Goal: Find specific page/section: Find specific page/section

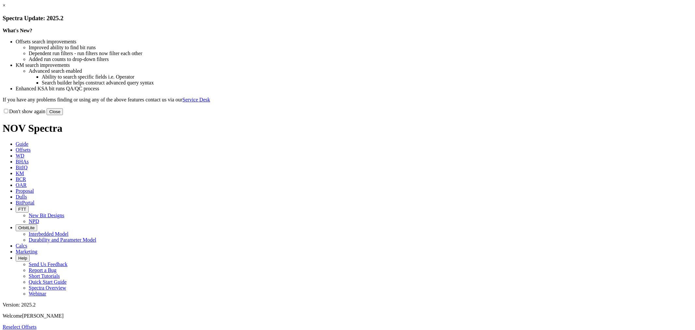
select select "New Bit Design"
click at [63, 115] on button "Close" at bounding box center [55, 111] width 16 height 7
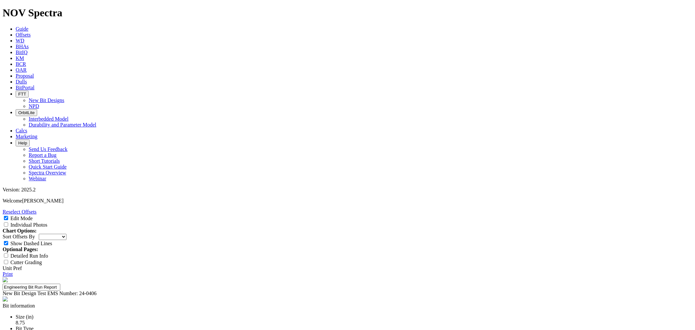
scroll to position [145, 0]
click at [8, 222] on input "Individual Photos" at bounding box center [6, 224] width 4 height 4
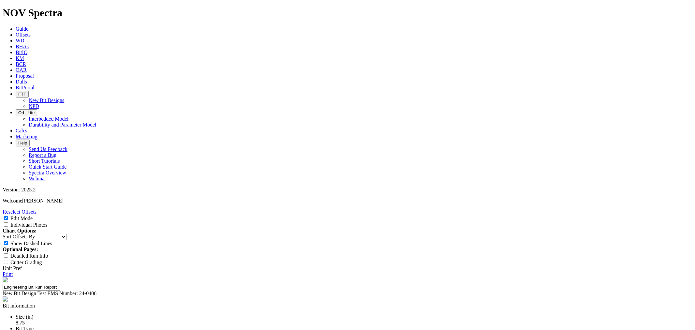
checkbox input "true"
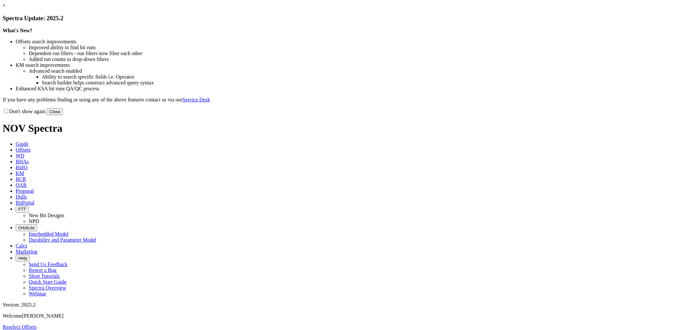
select select "New Bit Design"
click at [63, 115] on button "Close" at bounding box center [55, 111] width 16 height 7
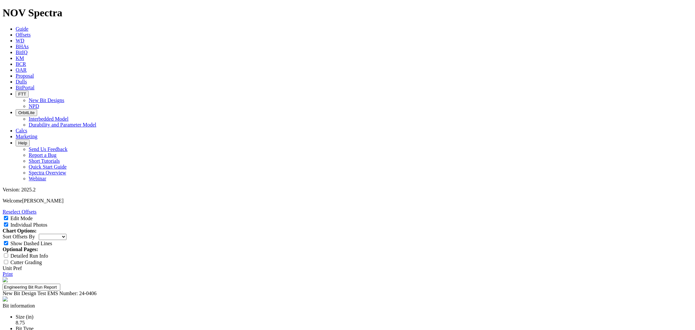
click at [16, 32] on icon at bounding box center [16, 35] width 0 height 6
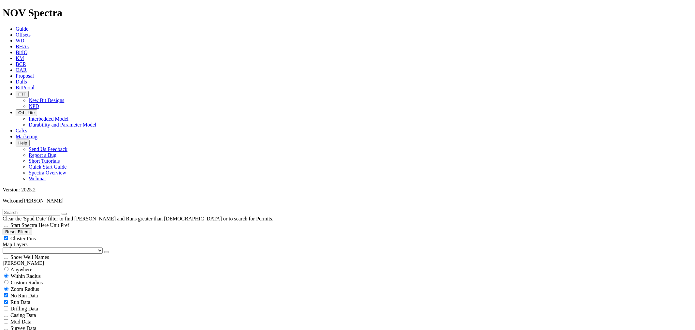
click at [60, 209] on input "text" at bounding box center [32, 212] width 58 height 7
type input "A319433"
click at [68, 213] on button "submit" at bounding box center [70, 214] width 5 height 2
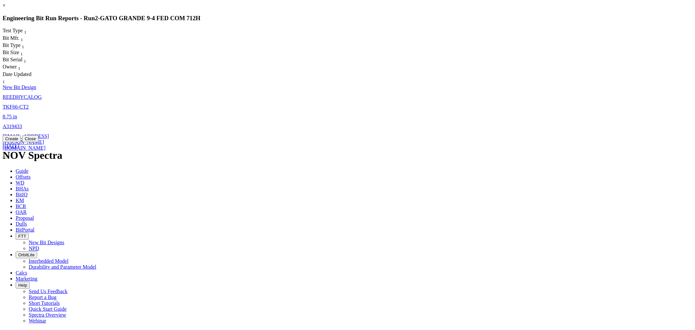
click at [22, 124] on link "A319433" at bounding box center [13, 127] width 20 height 6
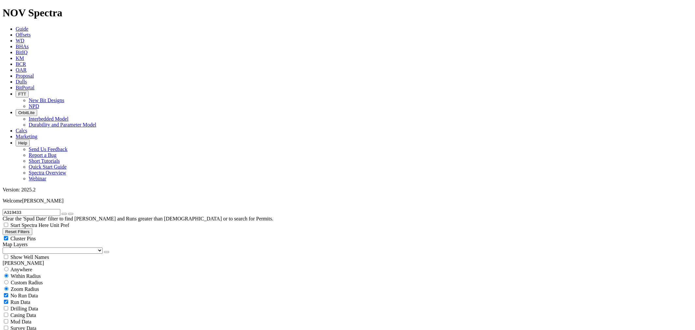
select select "New Bit Design"
